Goal: Book appointment/travel/reservation

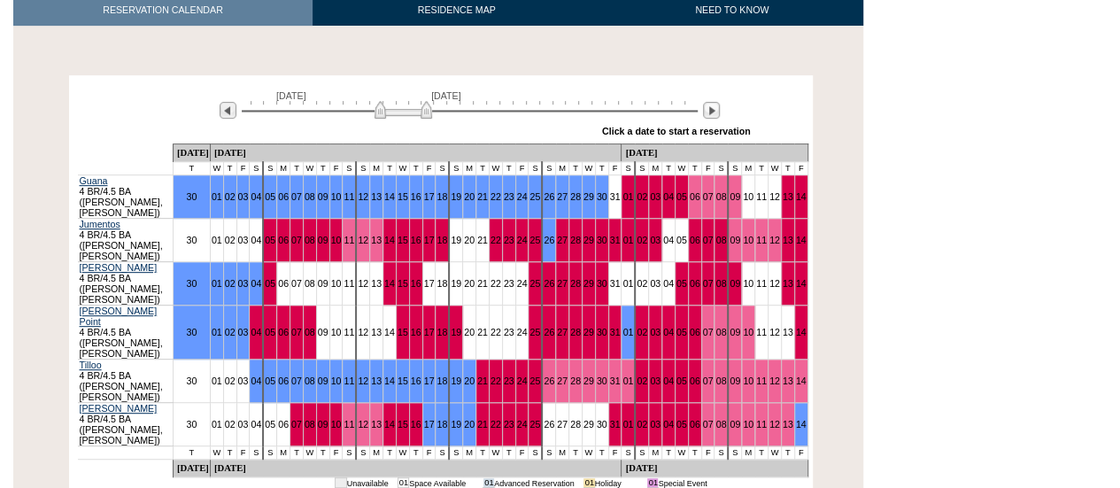
scroll to position [320, 0]
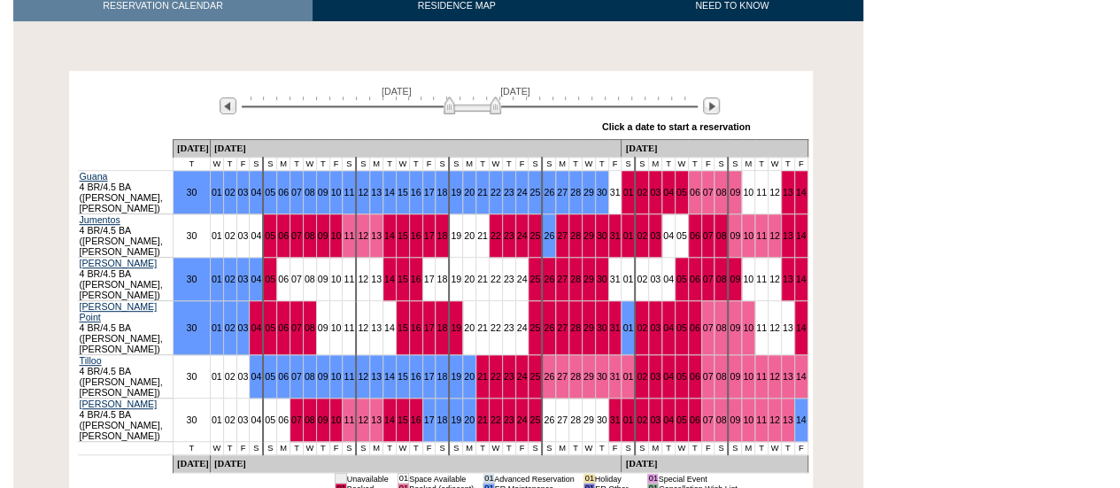
drag, startPoint x: 407, startPoint y: 86, endPoint x: 476, endPoint y: 84, distance: 69.1
click at [476, 97] on img at bounding box center [473, 106] width 58 height 18
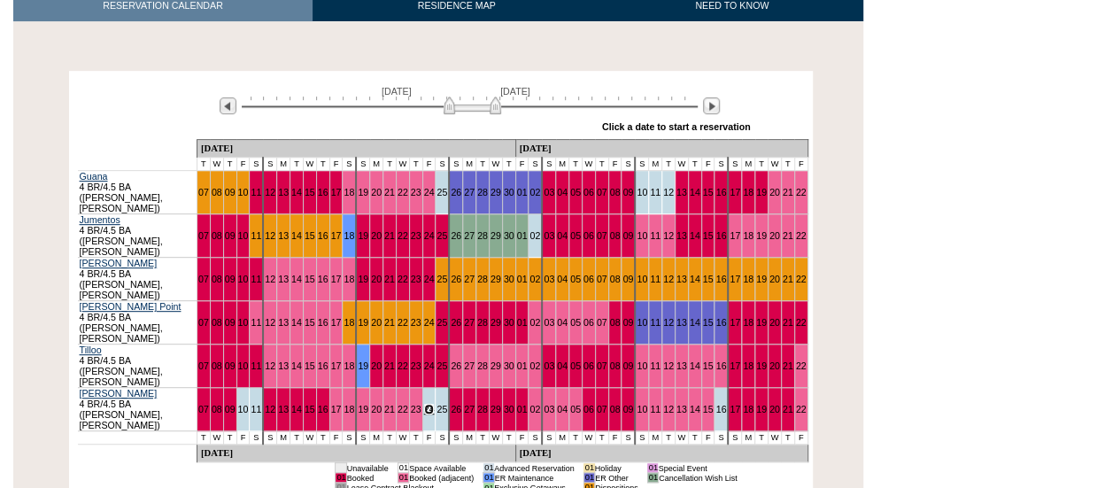
click at [424, 404] on link "24" at bounding box center [429, 409] width 11 height 11
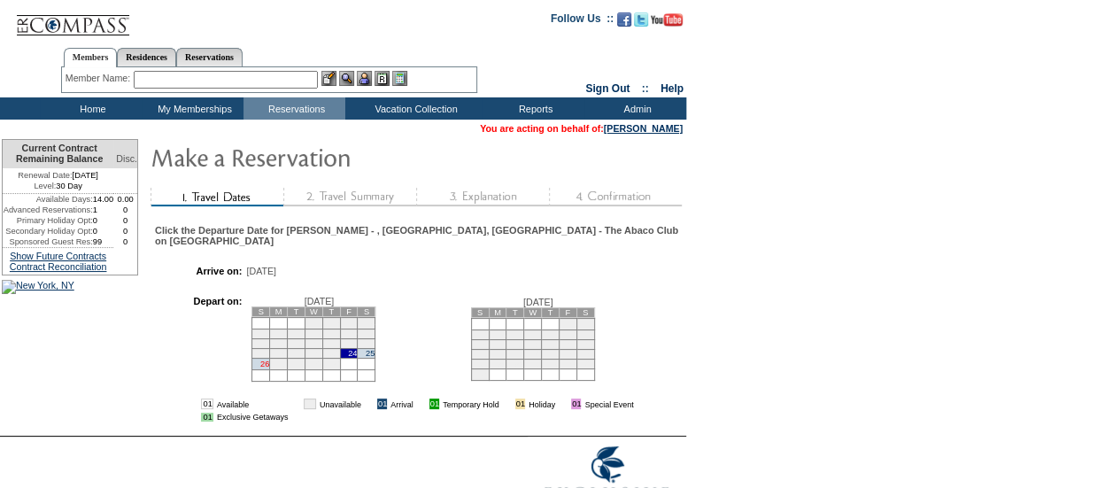
click at [269, 363] on link "26" at bounding box center [264, 364] width 9 height 9
